Goal: Transaction & Acquisition: Obtain resource

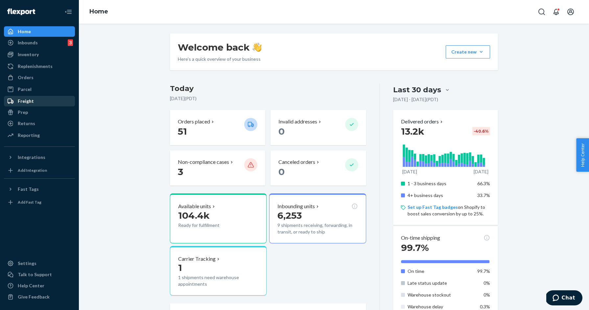
click at [49, 98] on div "Freight" at bounding box center [40, 101] width 70 height 9
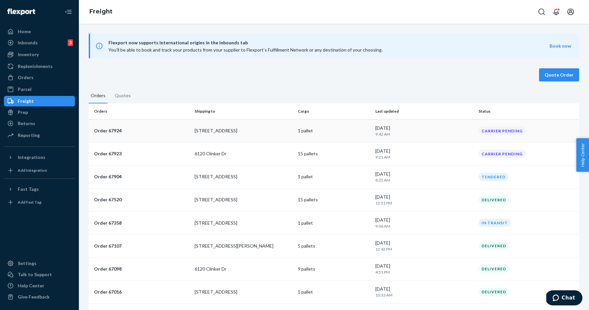
click at [131, 137] on td "Order 67924" at bounding box center [140, 130] width 103 height 23
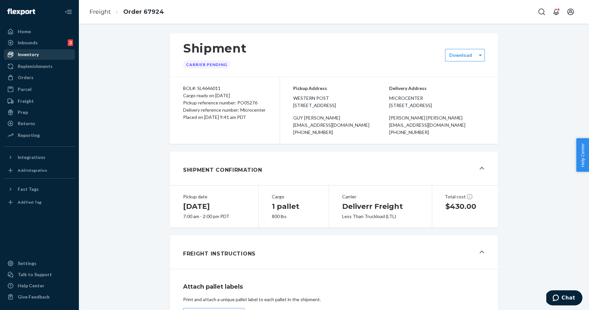
click at [37, 52] on div "Inventory" at bounding box center [28, 54] width 21 height 7
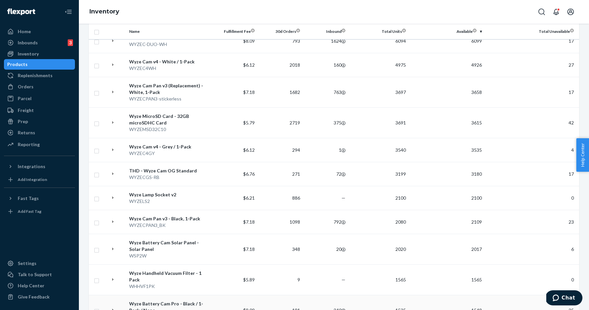
scroll to position [144, 0]
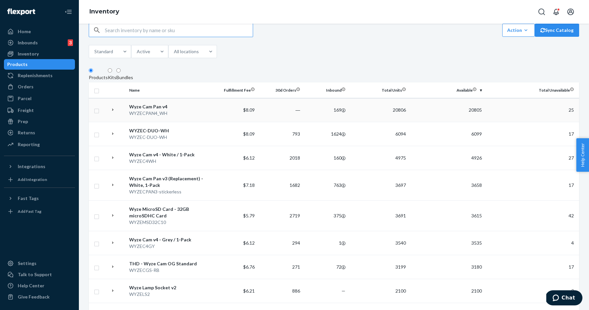
click at [187, 104] on div "Wyze Cam Pan v4" at bounding box center [169, 107] width 80 height 7
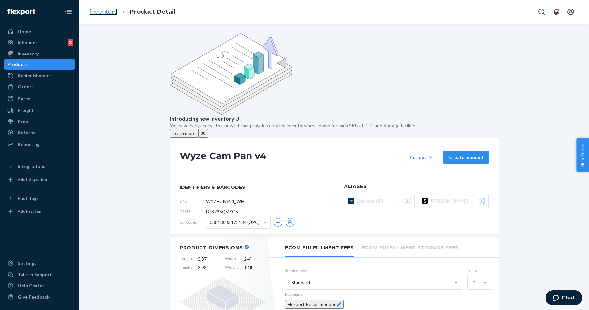
click at [109, 13] on link "Inventory" at bounding box center [103, 11] width 28 height 7
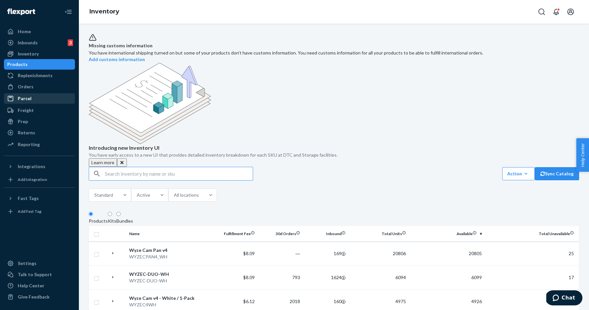
click at [34, 103] on div "Parcel" at bounding box center [40, 98] width 70 height 9
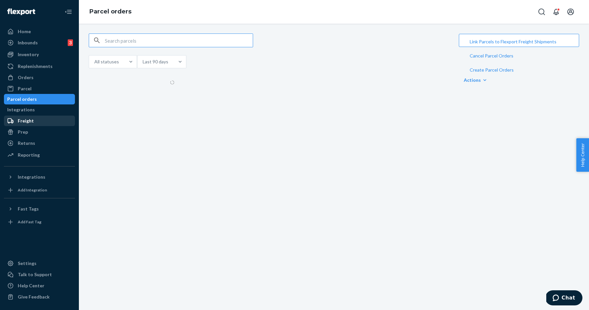
click at [33, 122] on div "Freight" at bounding box center [40, 120] width 70 height 9
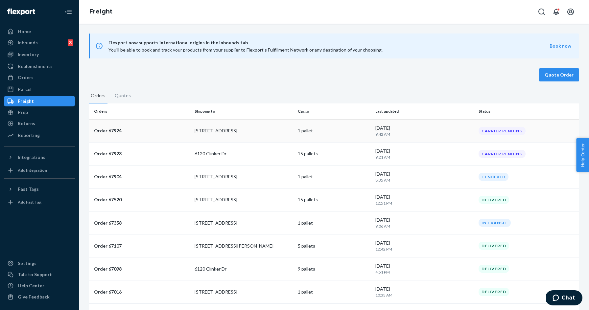
click at [302, 133] on p "1 pallet" at bounding box center [334, 131] width 72 height 7
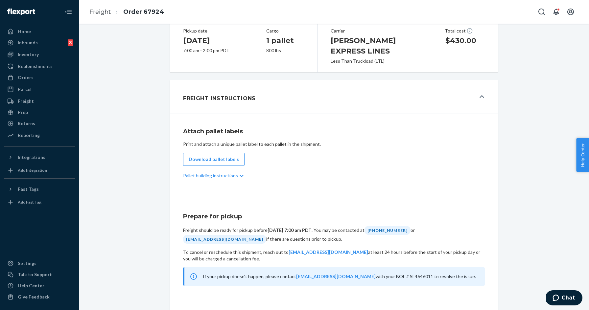
scroll to position [268, 0]
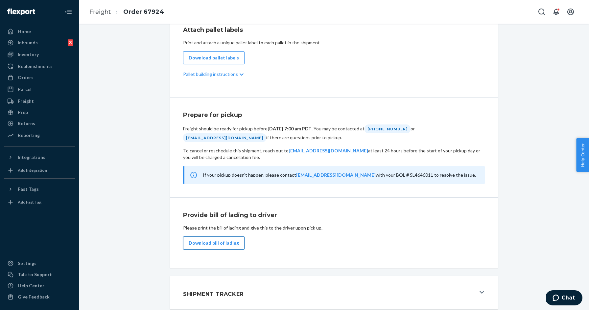
click at [233, 244] on button "Download bill of lading" at bounding box center [214, 243] width 62 height 13
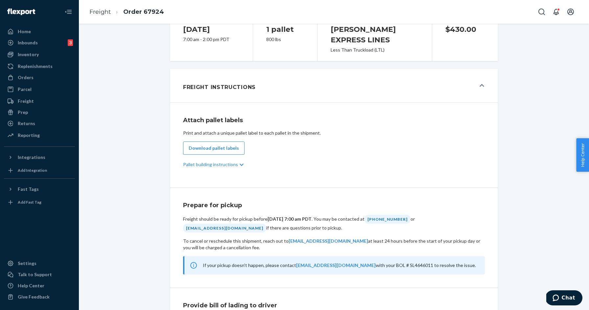
scroll to position [121, 0]
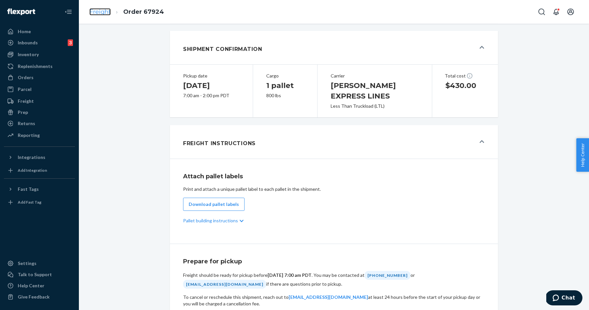
click at [95, 12] on link "Freight" at bounding box center [99, 11] width 21 height 7
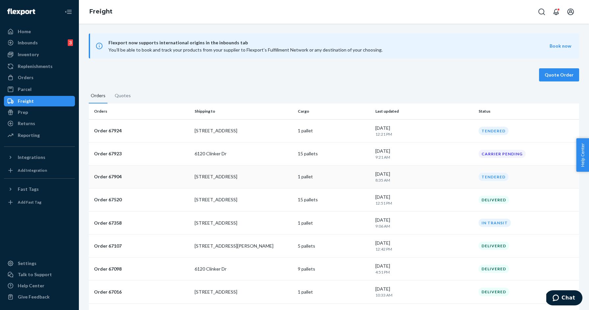
click at [238, 179] on p "[STREET_ADDRESS]" at bounding box center [244, 177] width 98 height 7
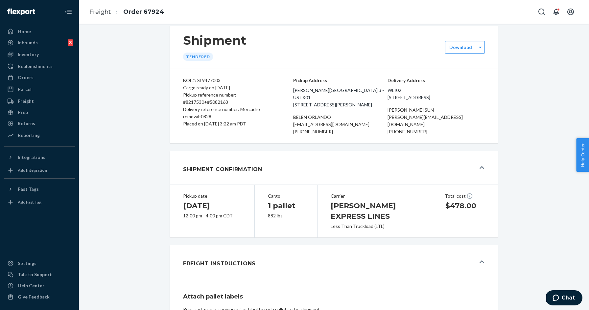
scroll to position [5, 0]
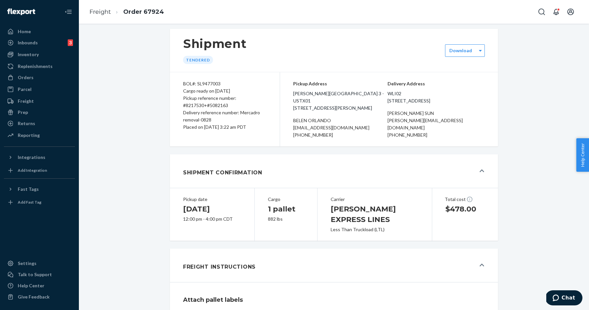
click at [108, 15] on li "Freight" at bounding box center [99, 12] width 21 height 9
click at [108, 13] on link "Freight" at bounding box center [99, 11] width 21 height 7
